Goal: Information Seeking & Learning: Find specific fact

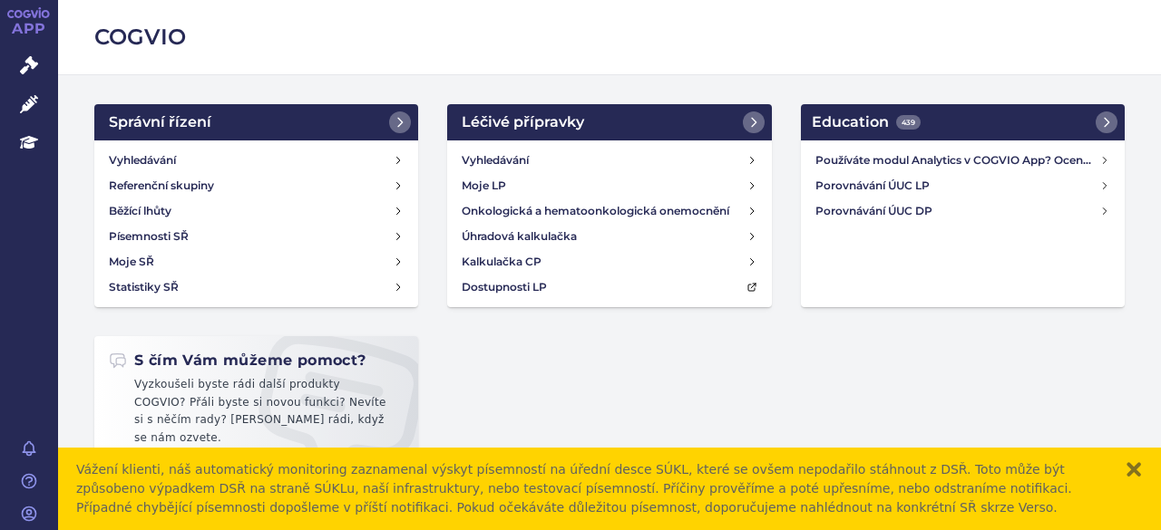
click at [1128, 475] on button "zavřít" at bounding box center [1133, 470] width 18 height 18
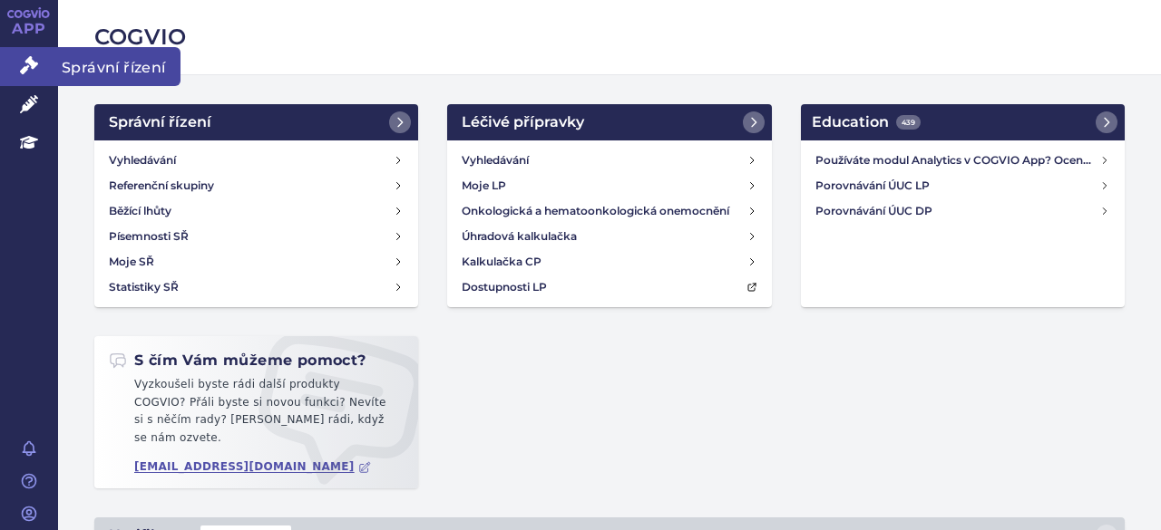
click at [22, 70] on icon at bounding box center [29, 65] width 18 height 18
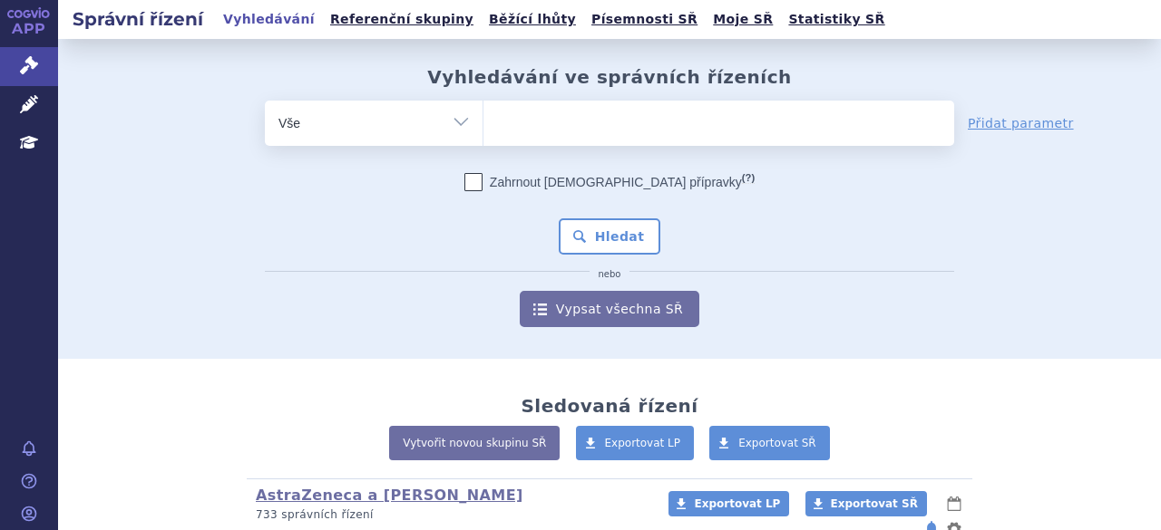
click at [499, 128] on input "search" at bounding box center [502, 121] width 10 height 23
paste input "SUKLS333826/2024"
type input "SUKLS333826/2024"
select select "SUKLS333826/2024"
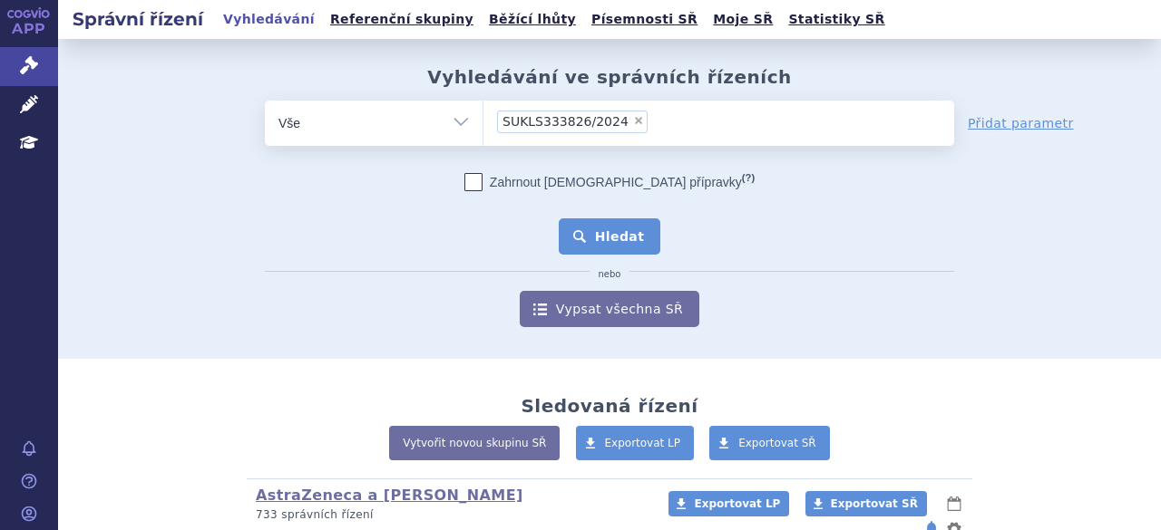
click at [611, 251] on button "Hledat" at bounding box center [610, 237] width 102 height 36
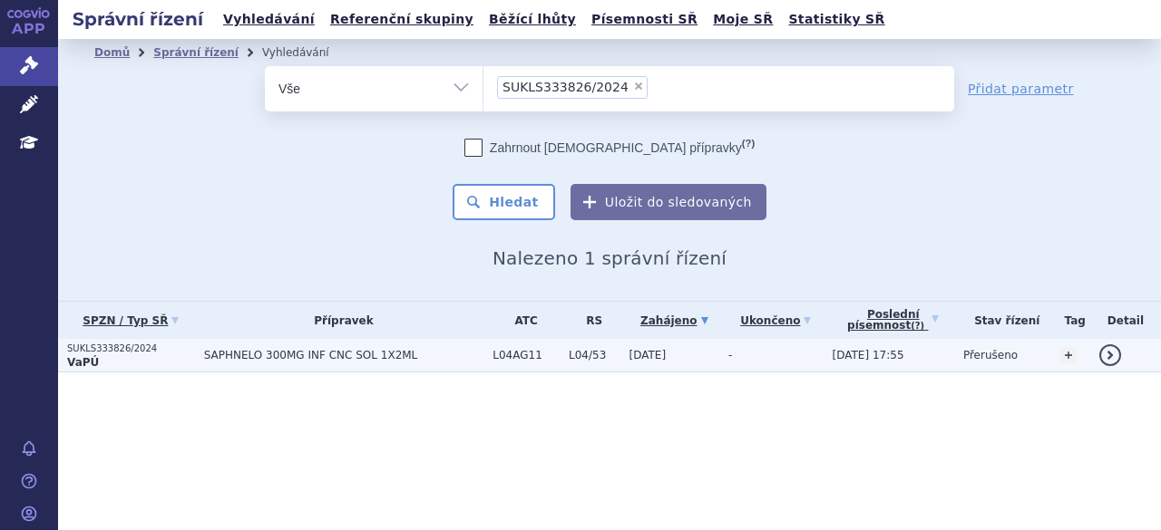
click at [236, 358] on span "SAPHNELO 300MG INF CNC SOL 1X2ML" at bounding box center [344, 355] width 280 height 13
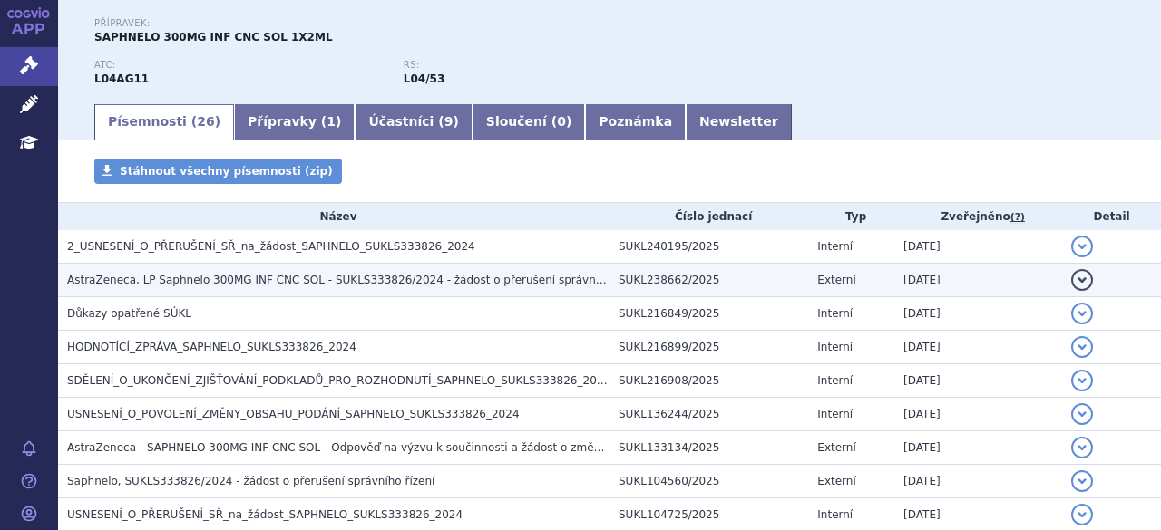
scroll to position [272, 0]
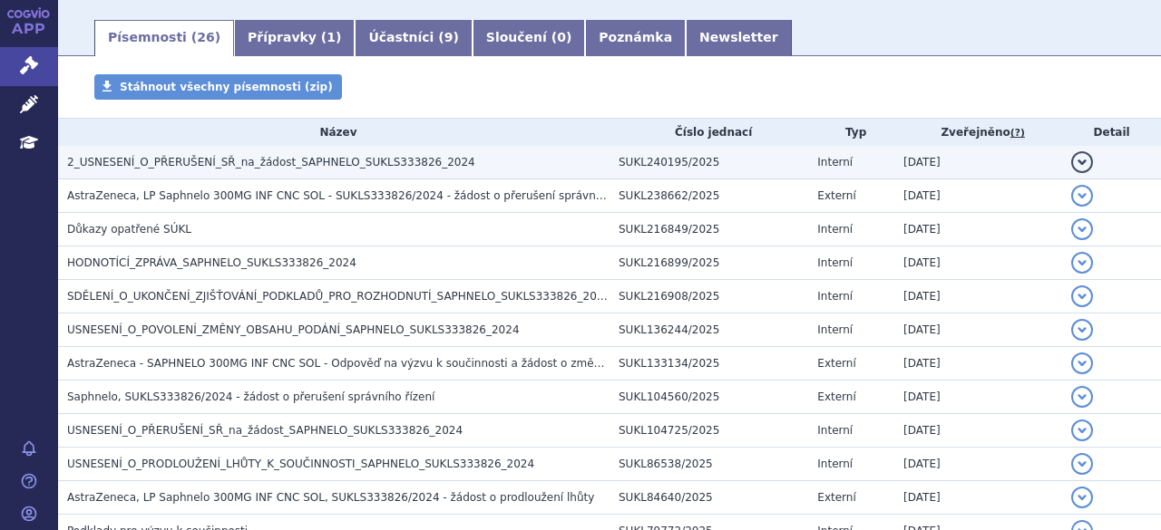
click at [248, 161] on span "2_USNESENÍ_O_PŘERUŠENÍ_SŘ_na_žádost_SAPHNELO_SUKLS333826_2024" at bounding box center [271, 162] width 408 height 13
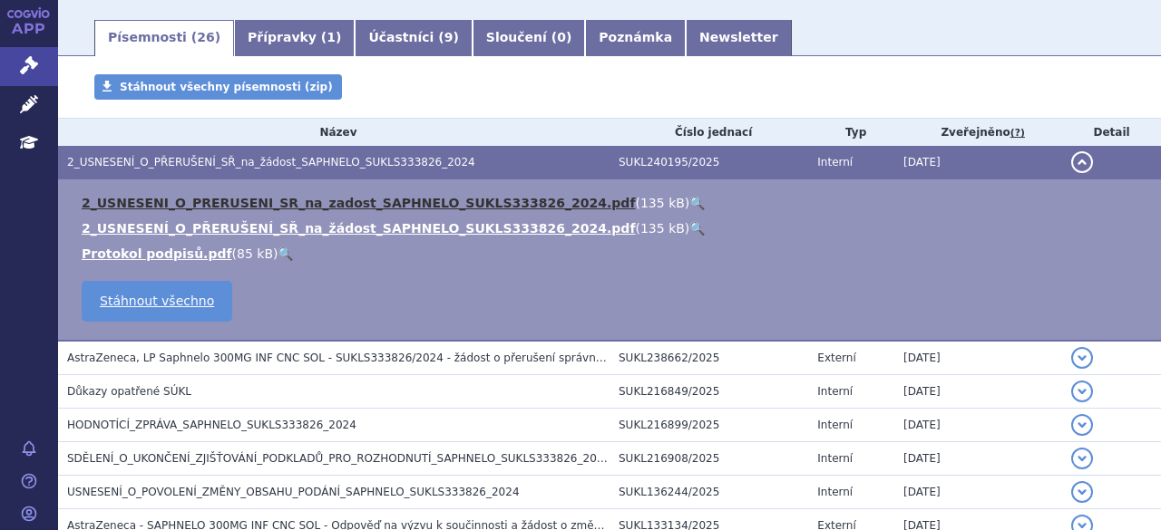
click at [372, 208] on link "2_USNESENI_O_PRERUSENI_SR_na_zadost_SAPHNELO_SUKLS333826_2024.pdf" at bounding box center [358, 203] width 553 height 15
